Goal: Task Accomplishment & Management: Manage account settings

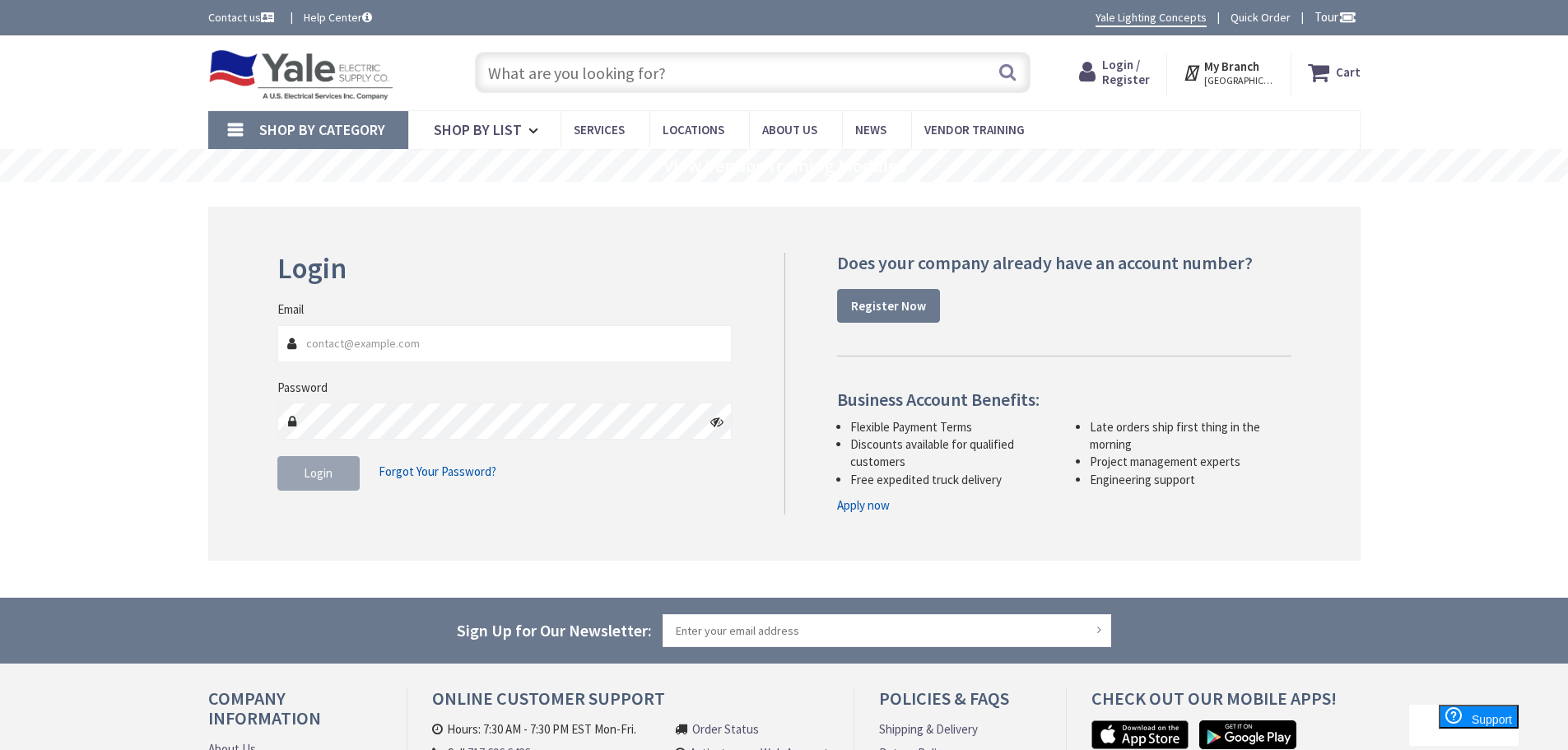
drag, startPoint x: 0, startPoint y: 0, endPoint x: 577, endPoint y: 338, distance: 668.7
click at [576, 339] on input "Email" at bounding box center [505, 343] width 456 height 37
click at [277, 362] on nordpass-icon at bounding box center [277, 362] width 0 height 0
click at [710, 342] on input "Email" at bounding box center [505, 343] width 456 height 37
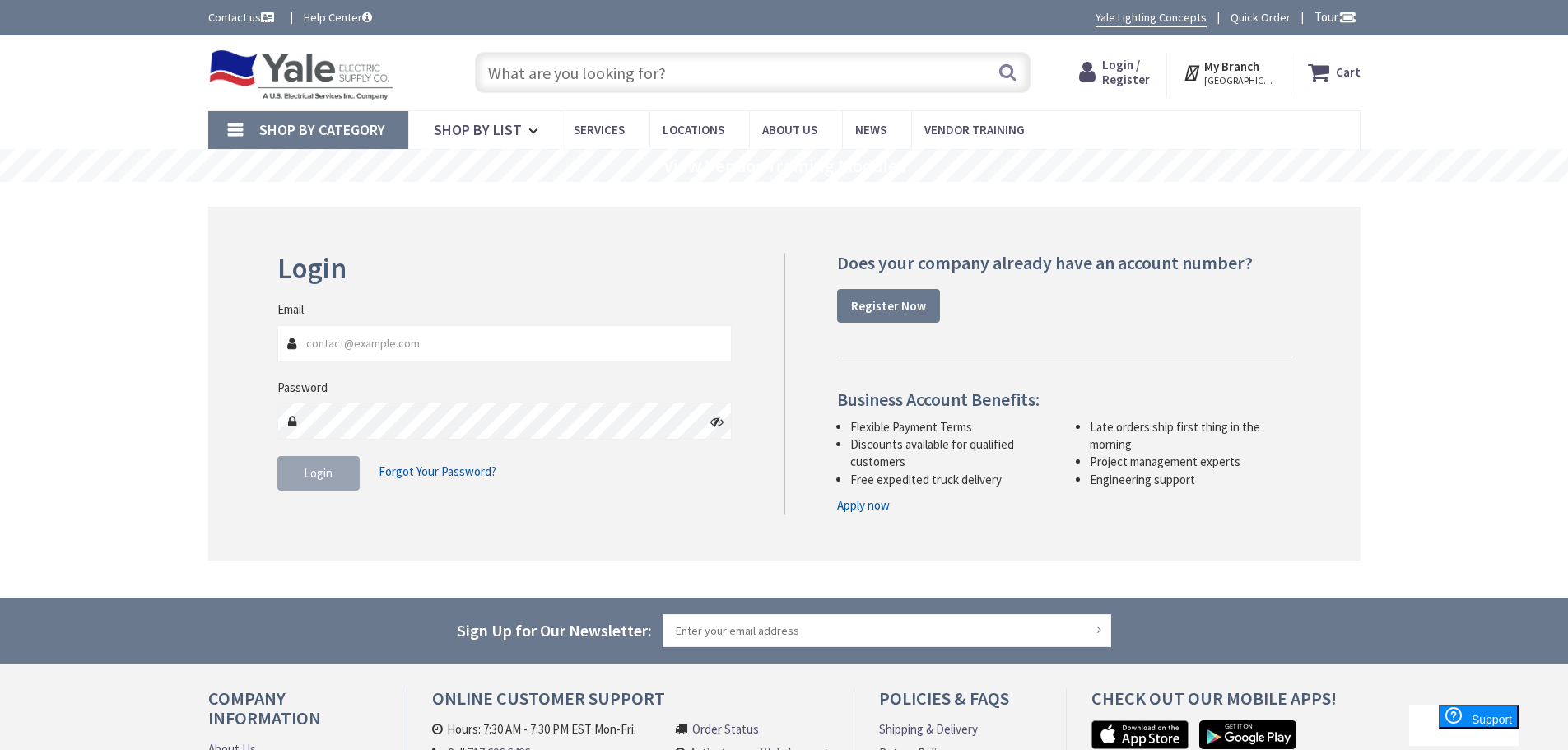
click at [277, 362] on nordpass-icon at bounding box center [277, 362] width 0 height 0
type input "[EMAIL_ADDRESS][DOMAIN_NAME]"
click at [311, 474] on span "Login" at bounding box center [317, 472] width 28 height 16
